Goal: Task Accomplishment & Management: Use online tool/utility

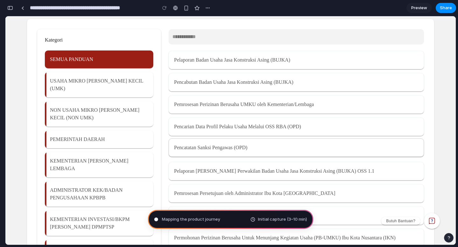
scroll to position [32, 0]
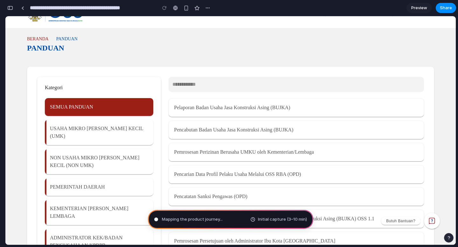
click at [210, 87] on input "text" at bounding box center [295, 84] width 246 height 10
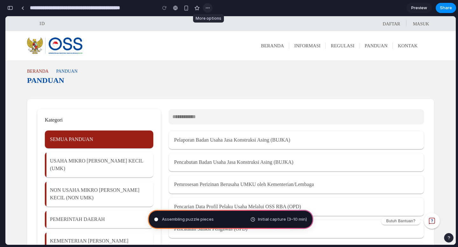
click at [207, 9] on div "button" at bounding box center [207, 7] width 5 height 5
click at [207, 7] on div "Duplicate Delete" at bounding box center [229, 123] width 458 height 247
click at [443, 11] on button "Share" at bounding box center [445, 8] width 20 height 10
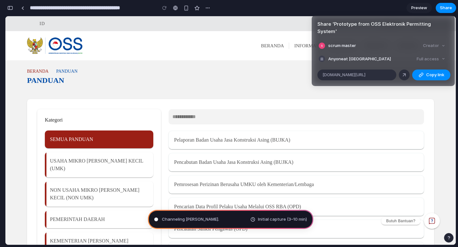
click at [391, 7] on div "Share ' Prototype from OSS Elektronik Permitting System ' scrum master Creator …" at bounding box center [229, 123] width 458 height 247
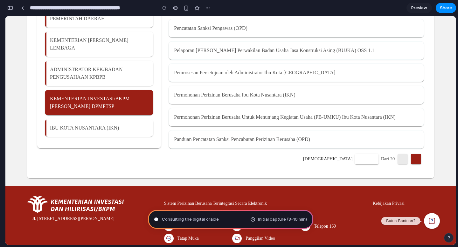
scroll to position [220, 0]
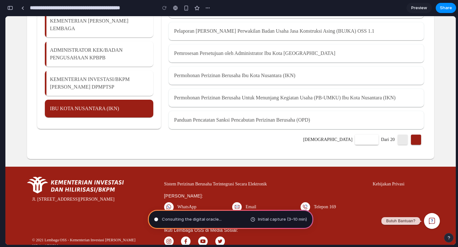
click at [119, 106] on span "IBU KOTA NUSANTARA (IKN)" at bounding box center [84, 108] width 69 height 5
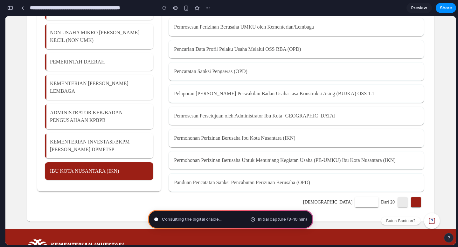
scroll to position [153, 0]
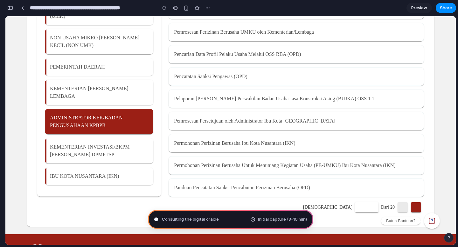
click at [119, 112] on div "ADMINISTRATOR KEK/BADAN PENGUSAHAAN KPBPB" at bounding box center [99, 121] width 108 height 25
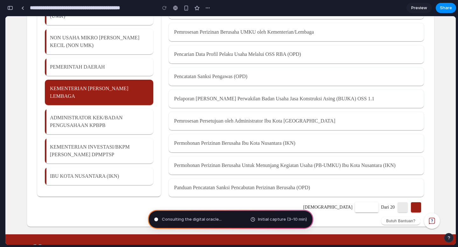
click at [115, 85] on div "KEMENTERIAN DAN LEMBAGA" at bounding box center [99, 92] width 108 height 25
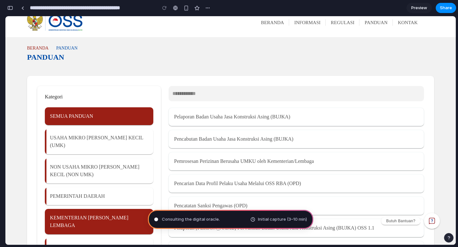
scroll to position [0, 0]
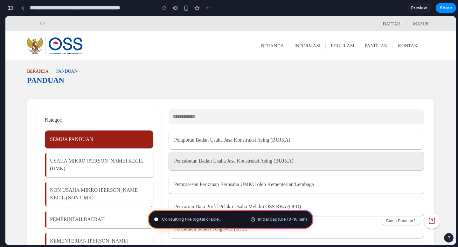
click at [204, 162] on span "Pencabutan Badan Usaha Jasa Konstruksi Asing (BUJKA)" at bounding box center [233, 161] width 119 height 8
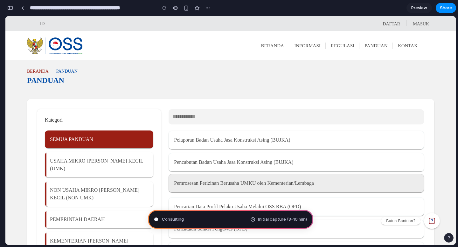
click at [207, 186] on span "Pemrosesan Perizinan Berusaha UMKU oleh Kementerian/Lembaga" at bounding box center [243, 184] width 139 height 8
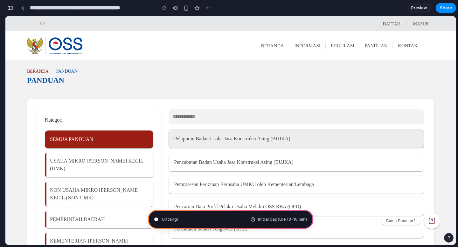
click at [205, 148] on div "Pelaporan Badan Usaha Jasa Konstruksi Asing (BUJKA)" at bounding box center [295, 139] width 255 height 18
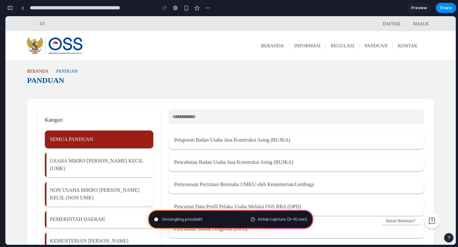
click at [205, 115] on input "text" at bounding box center [295, 117] width 246 height 10
type input "*"
type input "**********"
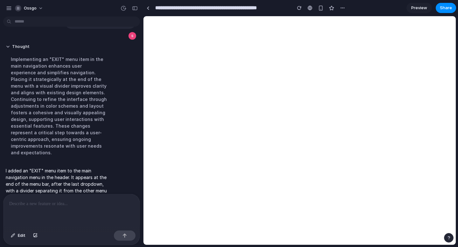
scroll to position [186, 0]
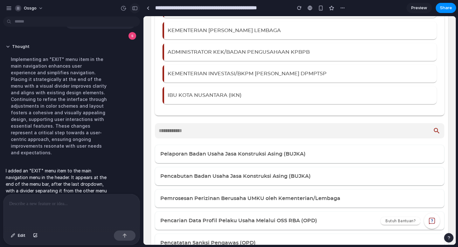
click at [134, 9] on div "button" at bounding box center [135, 8] width 6 height 4
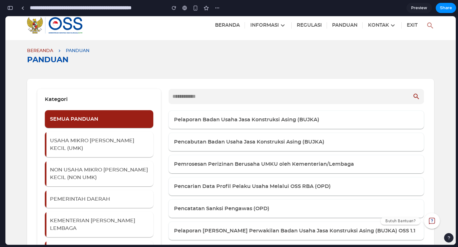
scroll to position [0, 0]
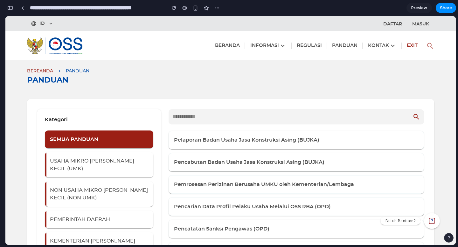
click at [411, 47] on span "EXIT" at bounding box center [411, 45] width 11 height 5
click at [409, 45] on span "EXIT" at bounding box center [411, 45] width 11 height 5
click at [315, 62] on div "BEREANDA PANDUAN PANDUAN" at bounding box center [230, 75] width 450 height 31
click at [278, 83] on h3 "PANDUAN" at bounding box center [230, 80] width 407 height 9
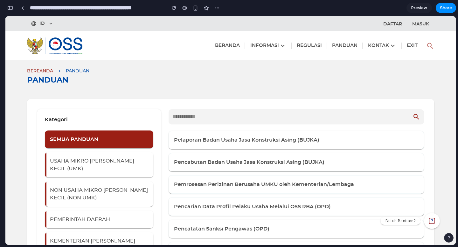
click at [13, 9] on button "button" at bounding box center [10, 8] width 10 height 10
